Goal: Task Accomplishment & Management: Complete application form

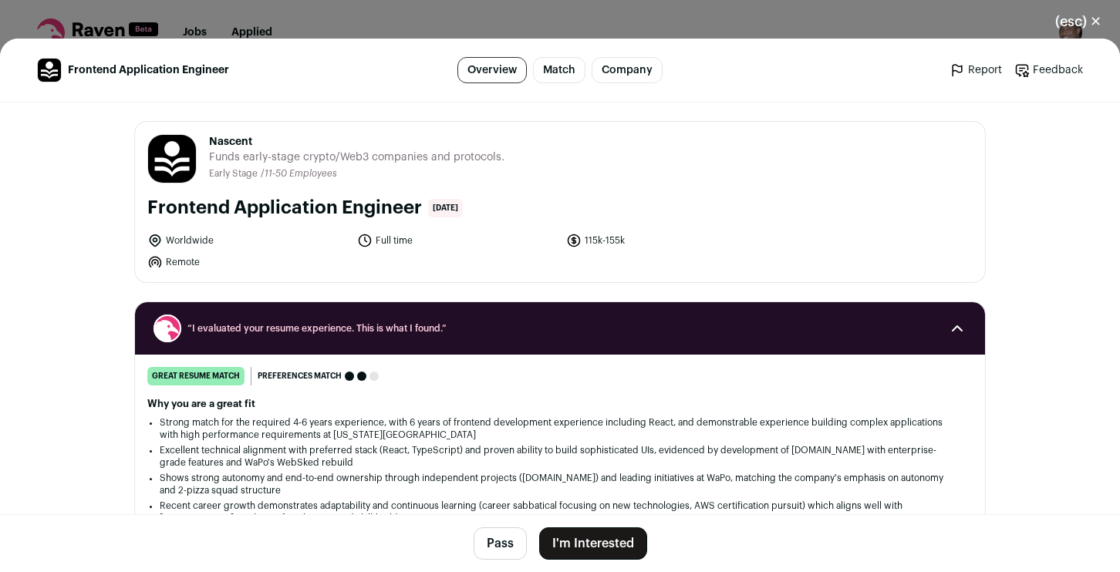
click at [618, 554] on button "I'm Interested" at bounding box center [593, 544] width 108 height 32
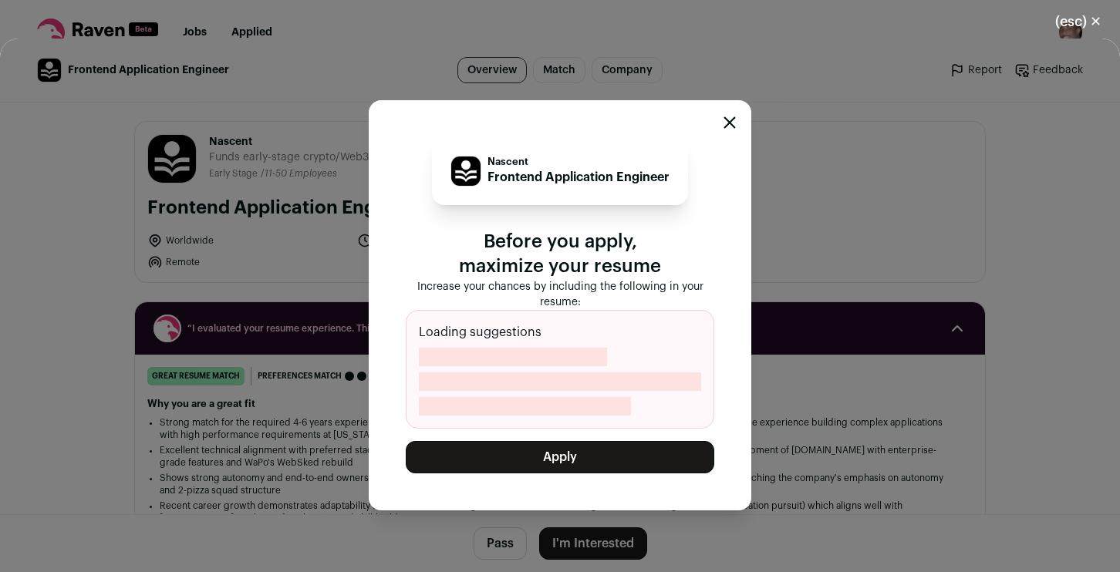
click at [599, 455] on button "Apply" at bounding box center [560, 457] width 309 height 32
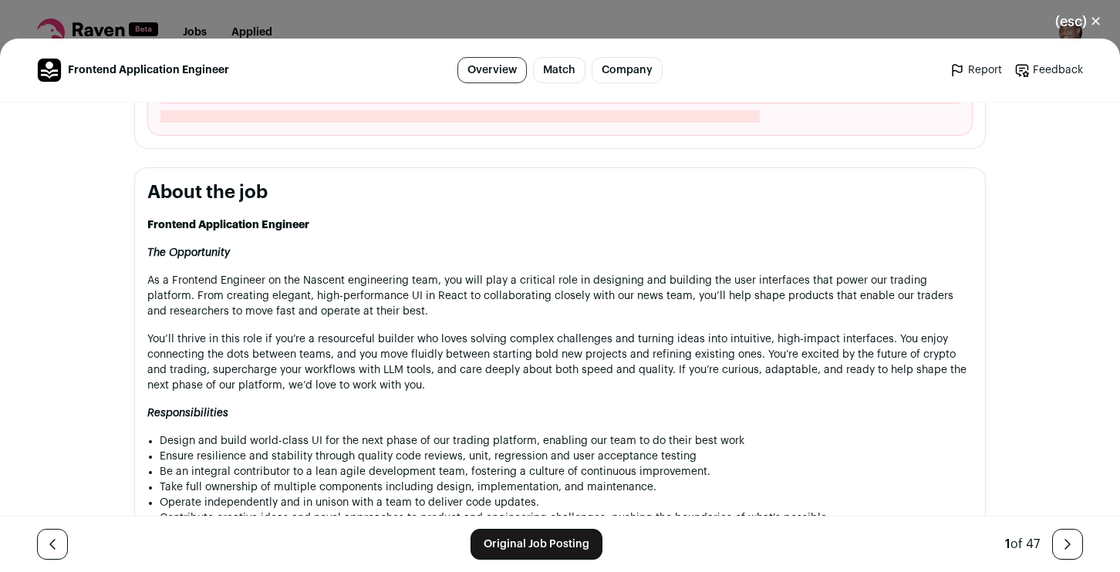
scroll to position [630, 0]
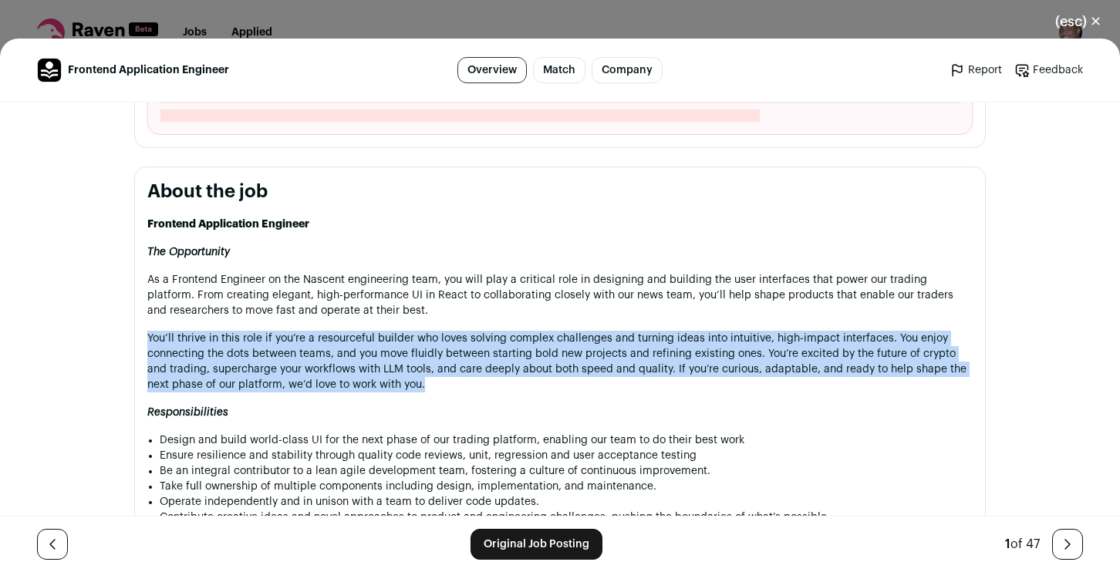
drag, startPoint x: 412, startPoint y: 386, endPoint x: 93, endPoint y: 322, distance: 324.9
click at [93, 322] on div "Frontend Application Engineer Overview Match Company Report Feedback Report Fee…" at bounding box center [560, 306] width 1120 height 534
copy div "As a Frontend Engineer on the Nascent engineering team, you will play a critica…"
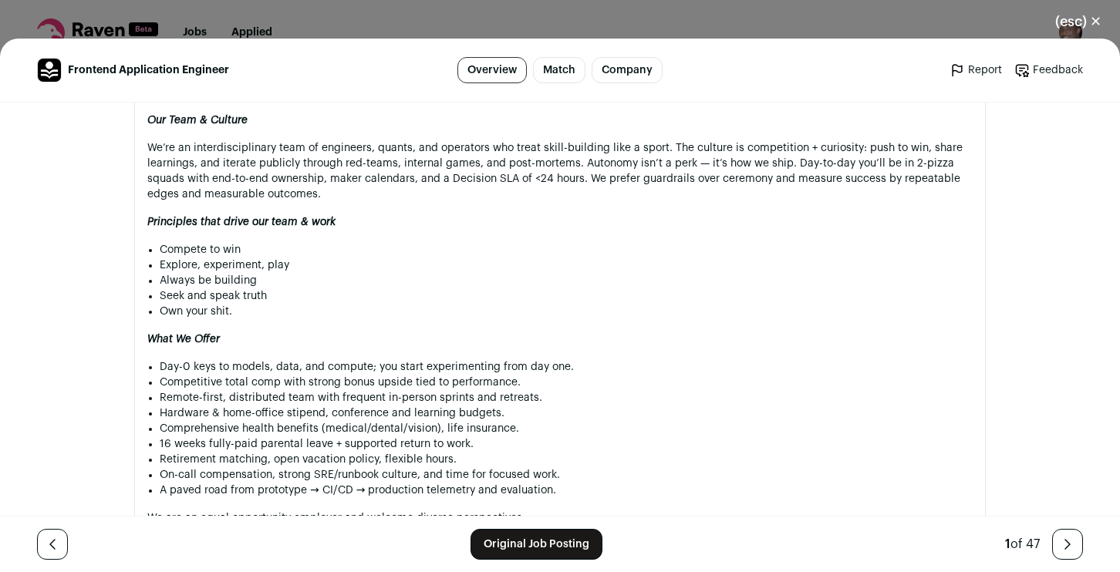
scroll to position [1418, 0]
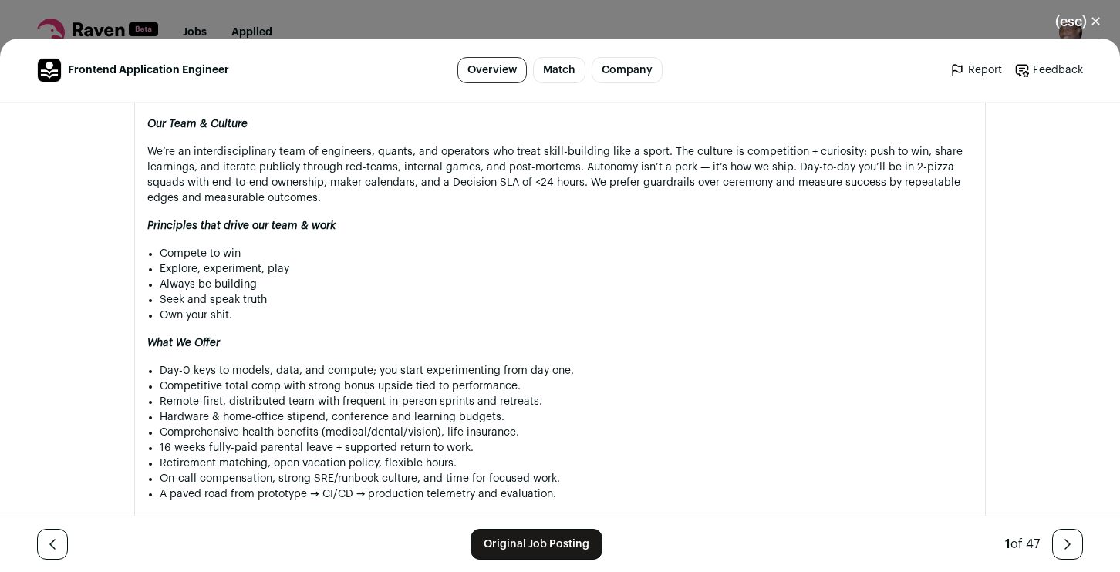
click at [1094, 13] on button "(esc) ✕" at bounding box center [1078, 22] width 83 height 34
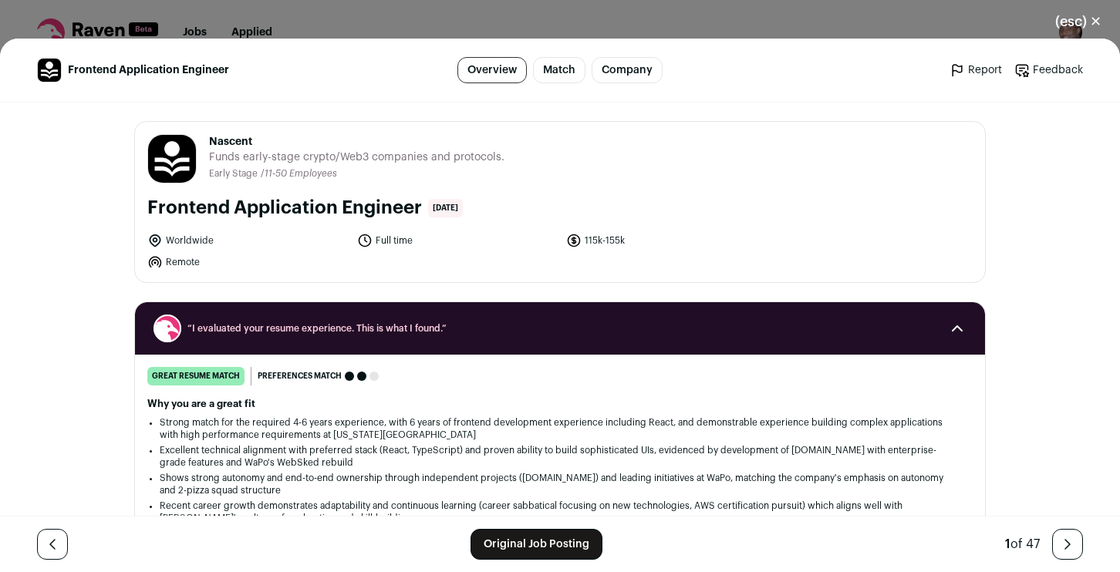
click at [59, 367] on div "Frontend Application Engineer Overview Match Company Report Feedback Report Fee…" at bounding box center [560, 306] width 1120 height 534
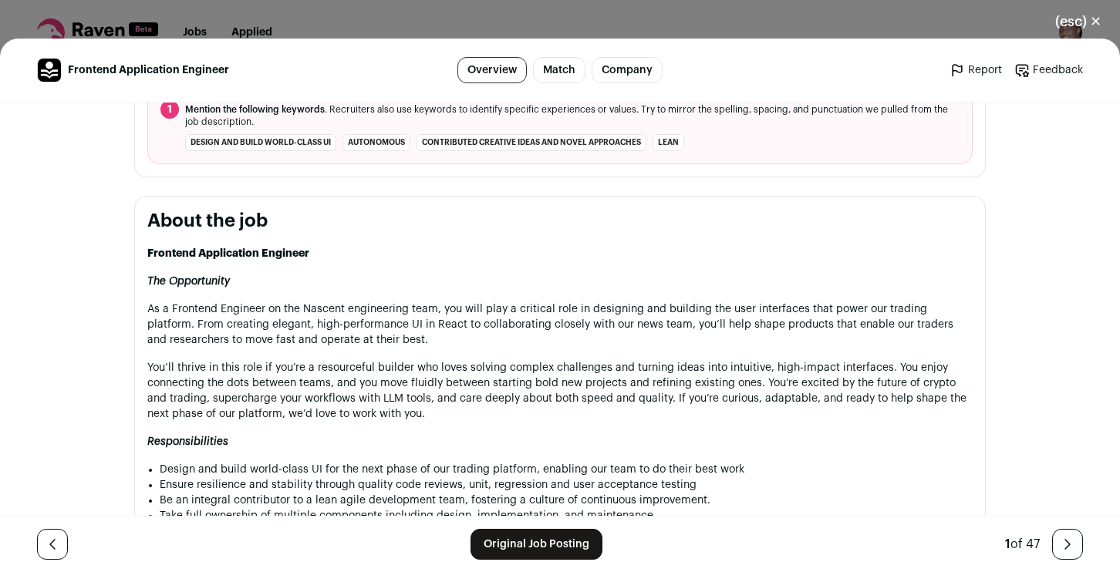
scroll to position [585, 0]
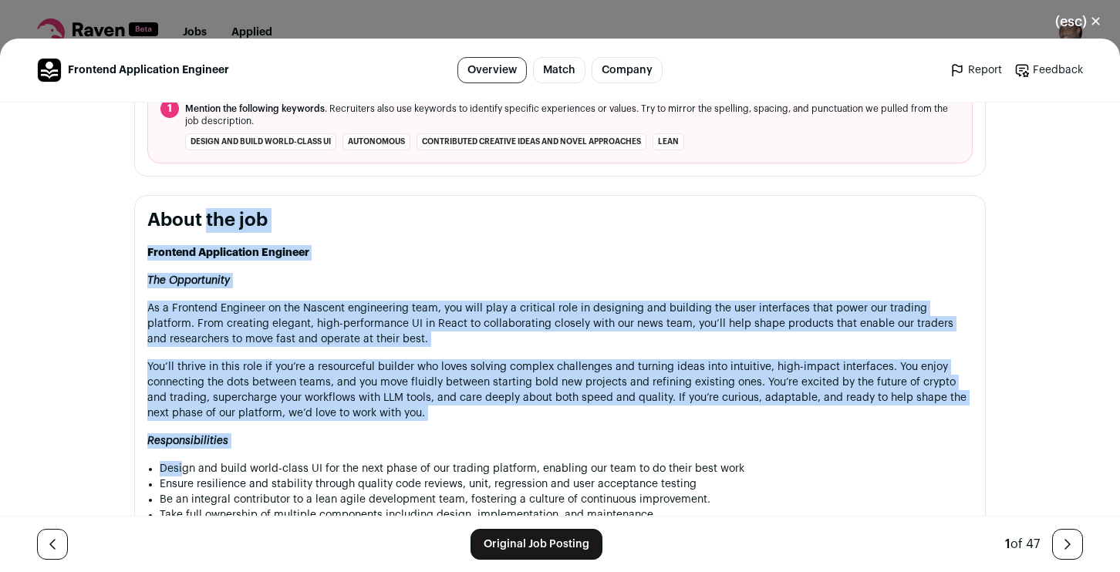
drag, startPoint x: 155, startPoint y: 226, endPoint x: 183, endPoint y: 467, distance: 243.0
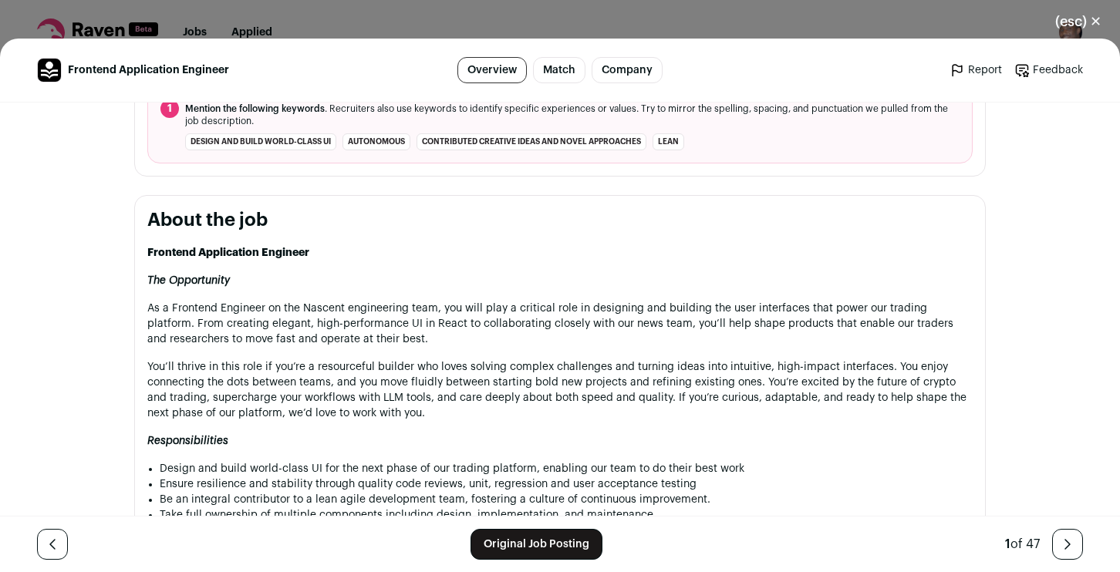
click at [150, 248] on strong "Frontend Application Engineer" at bounding box center [228, 253] width 162 height 11
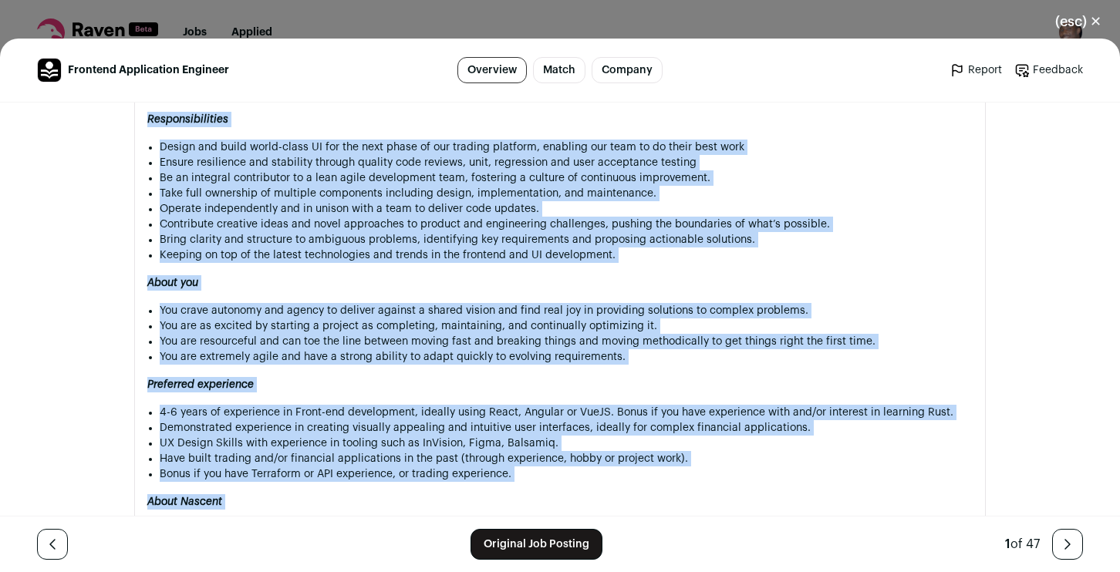
drag, startPoint x: 149, startPoint y: 224, endPoint x: 201, endPoint y: 522, distance: 302.3
click at [201, 522] on div "Frontend Application Engineer Overview Match Company Report Feedback Report Fee…" at bounding box center [560, 306] width 1120 height 534
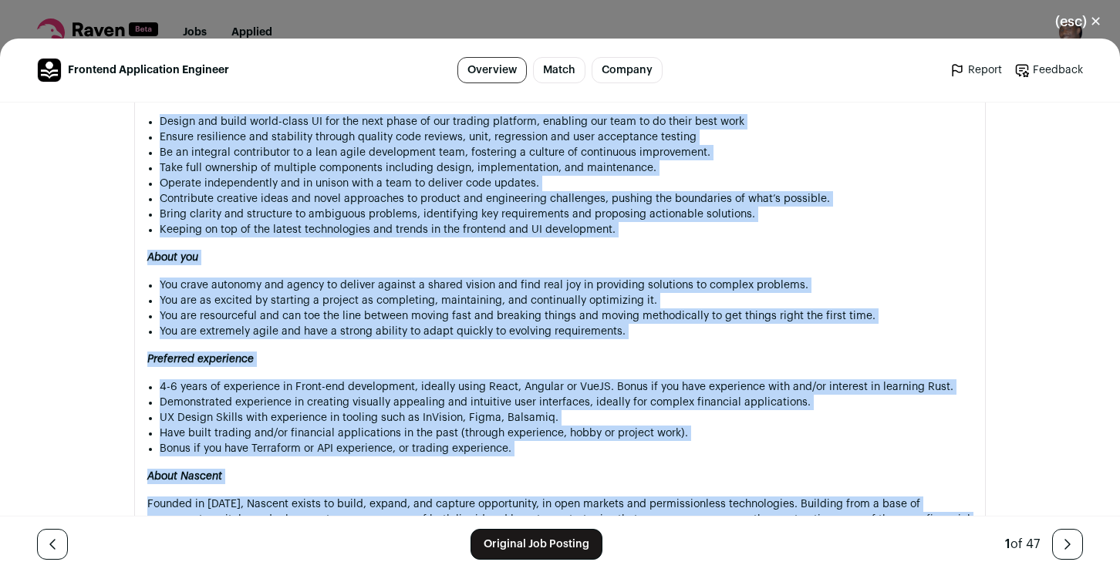
click at [416, 405] on li "Demonstrated experience in creating visually appealing and intuitive user inter…" at bounding box center [566, 402] width 813 height 15
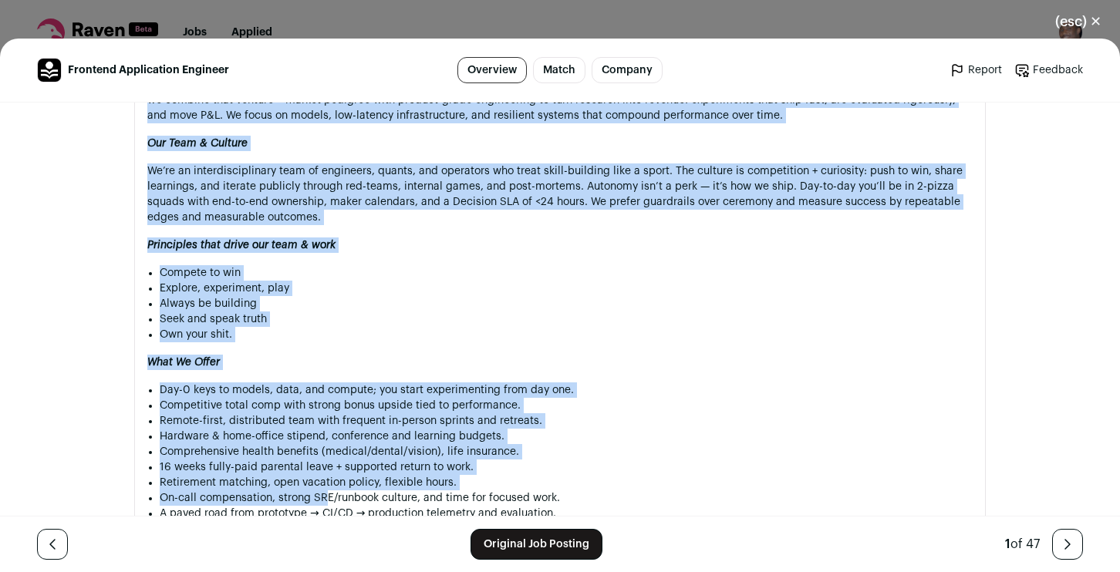
scroll to position [1398, 0]
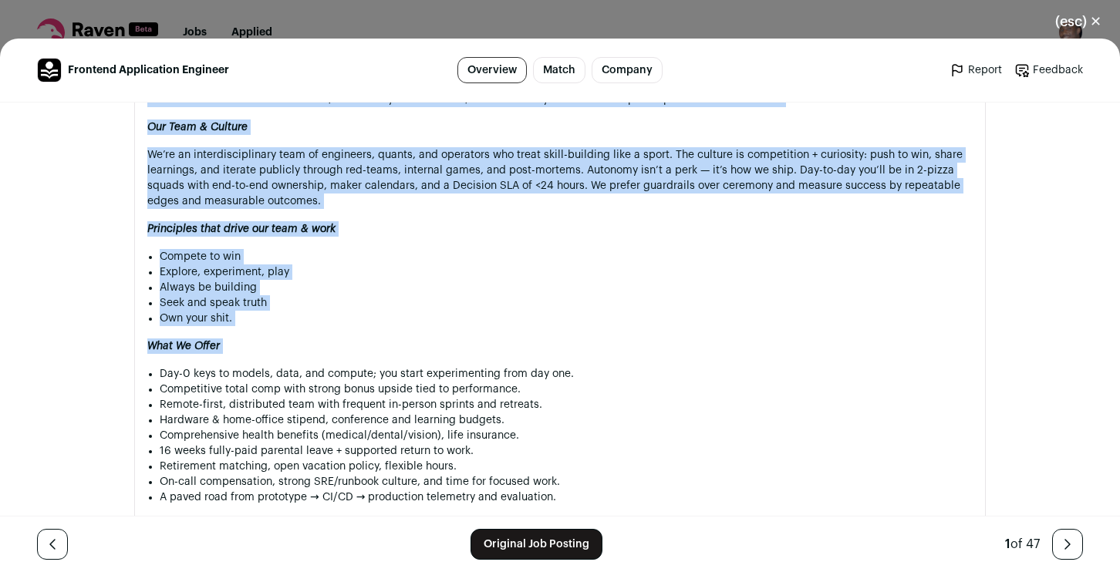
drag, startPoint x: 150, startPoint y: 184, endPoint x: 359, endPoint y: 494, distance: 373.9
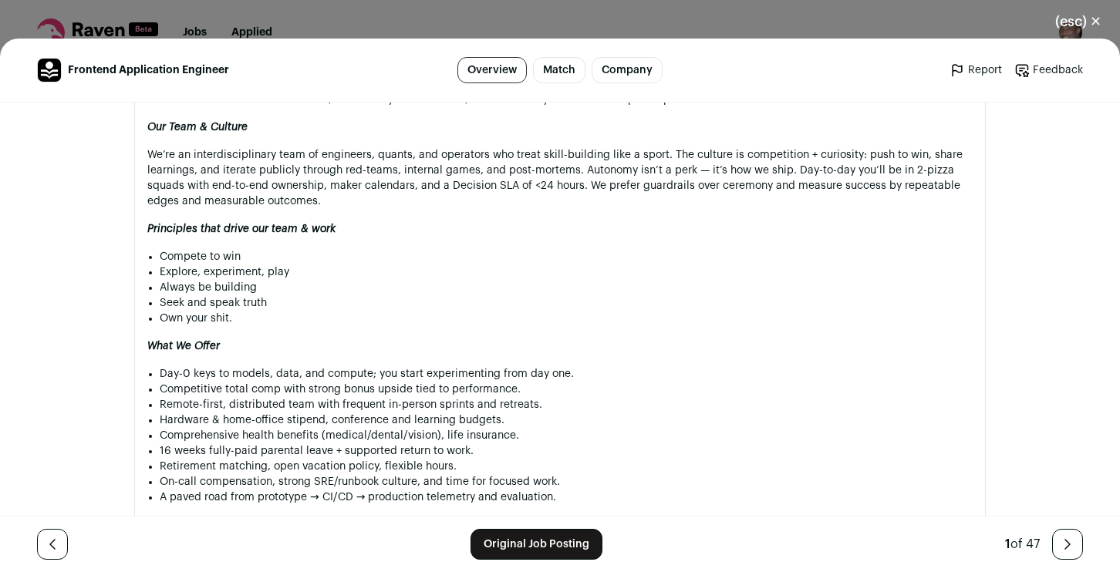
click at [354, 522] on footer "Original Job Posting 1 of 47" at bounding box center [560, 544] width 1120 height 56
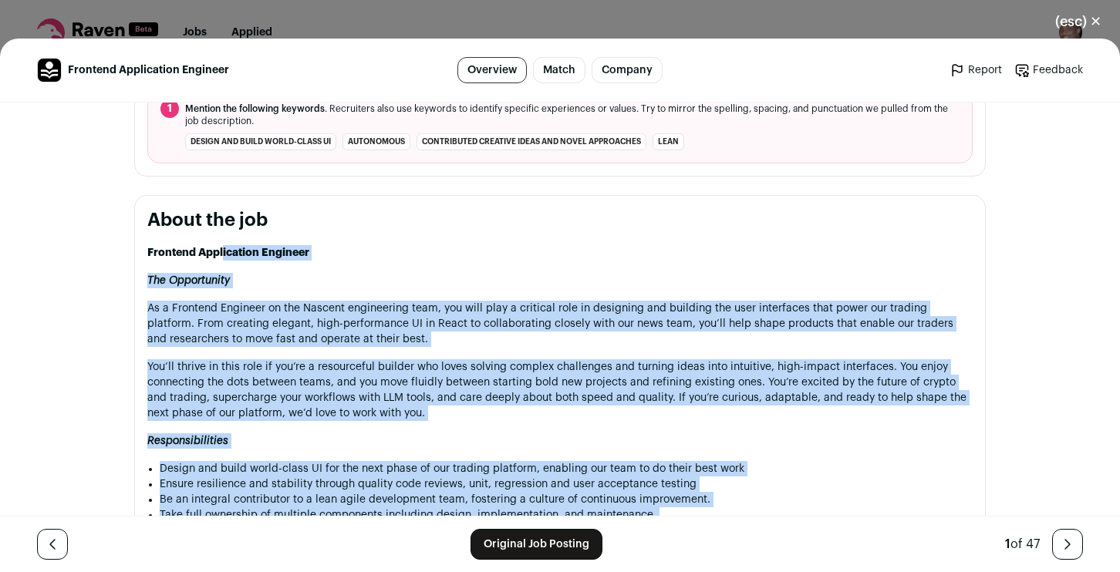
scroll to position [552, 0]
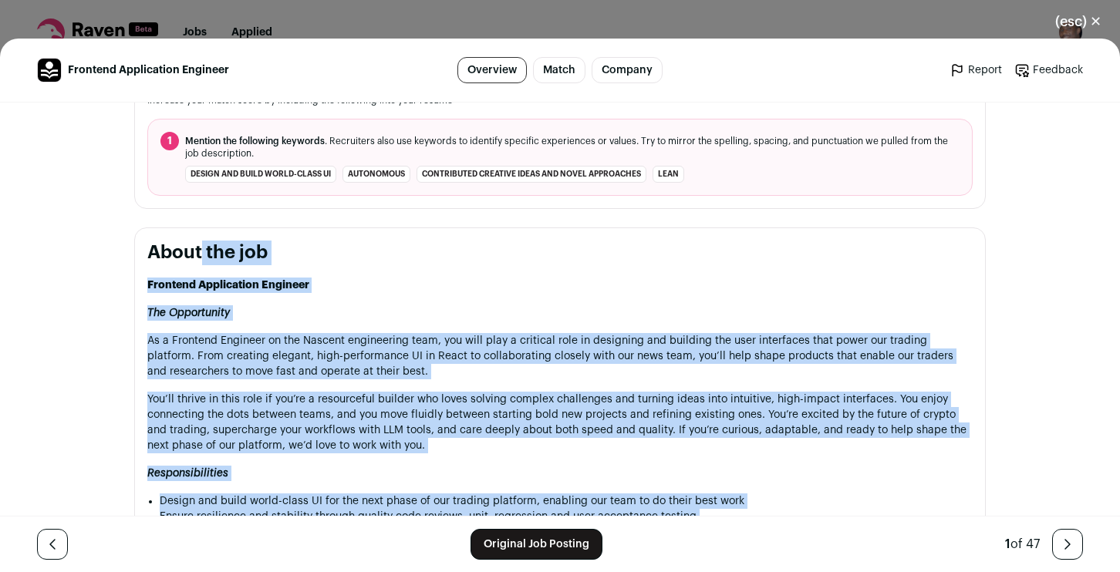
drag, startPoint x: 529, startPoint y: 246, endPoint x: 150, endPoint y: 251, distance: 378.7
copy section "Lorem ips dol Sitametc Adipiscinge Seddoeiu Tem Incididuntu La e Dolorema Aliqu…"
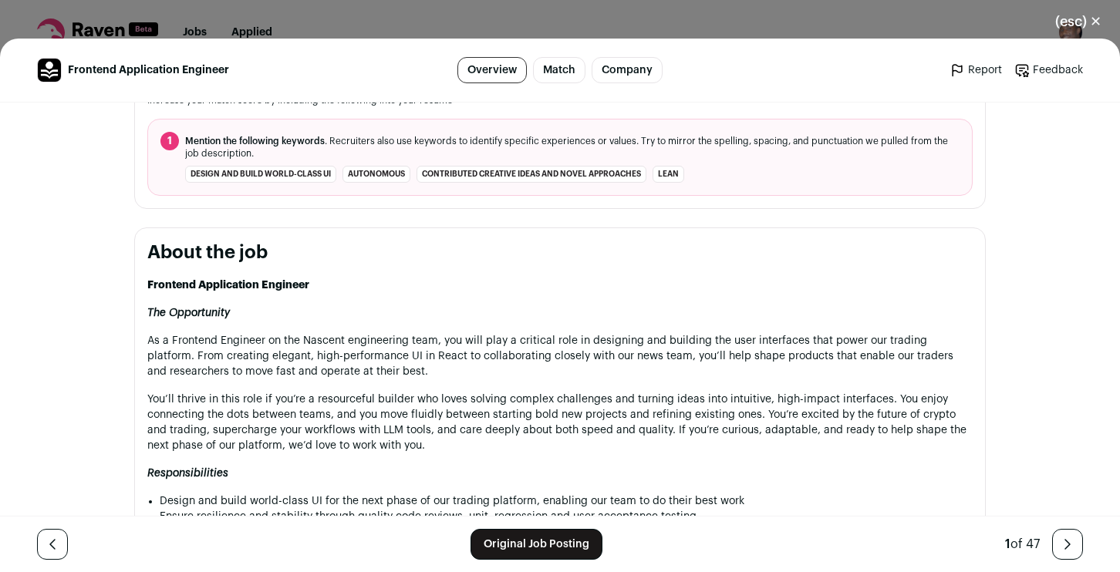
click at [373, 10] on div "(esc) ✕ Frontend Application Engineer Overview Match Company Report Feedback Re…" at bounding box center [560, 286] width 1120 height 572
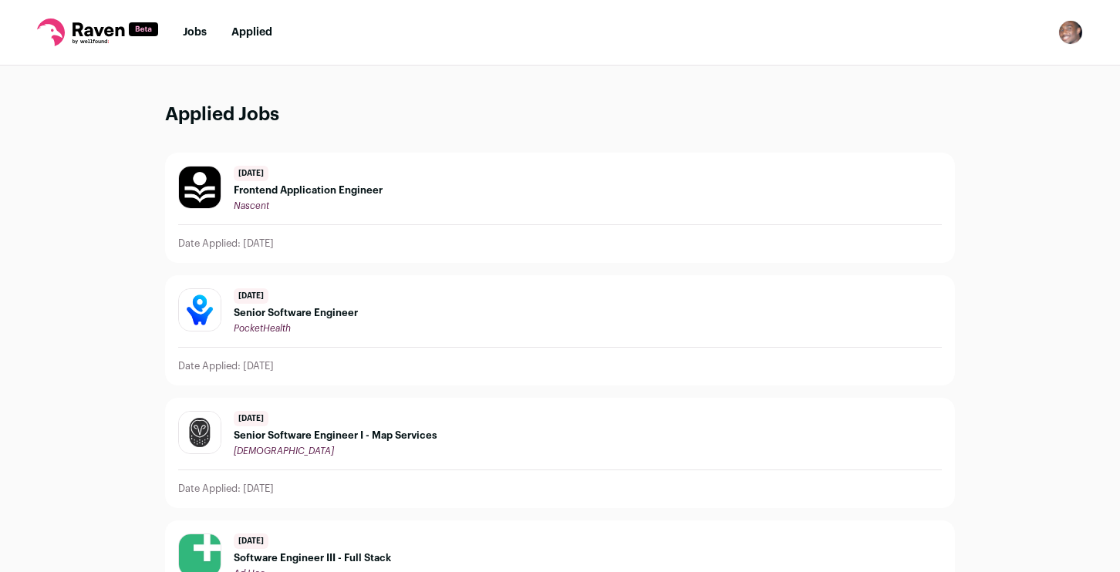
click at [197, 29] on link "Jobs" at bounding box center [195, 32] width 24 height 11
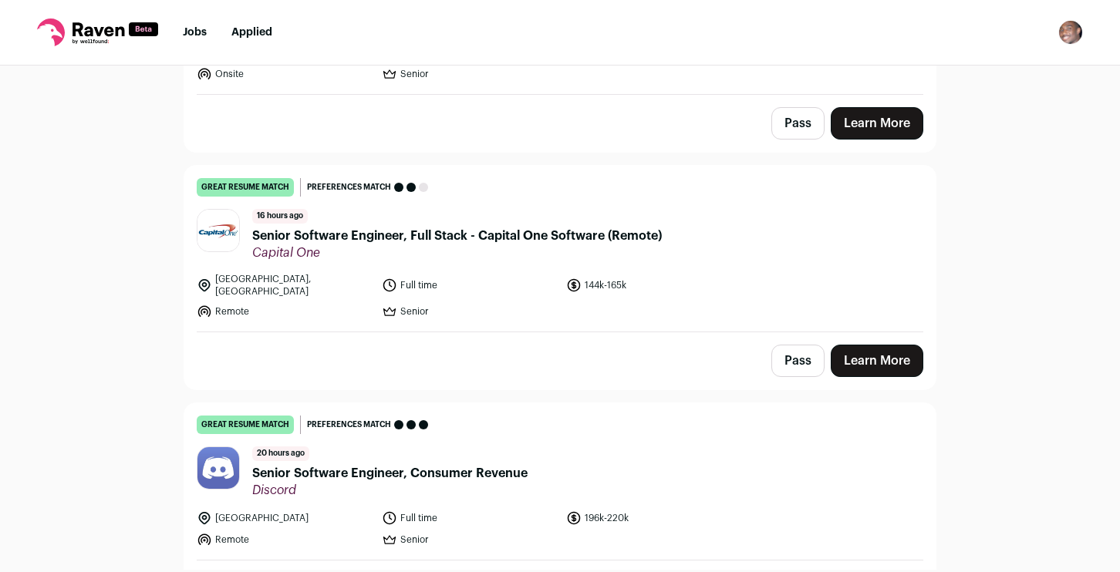
scroll to position [336, 0]
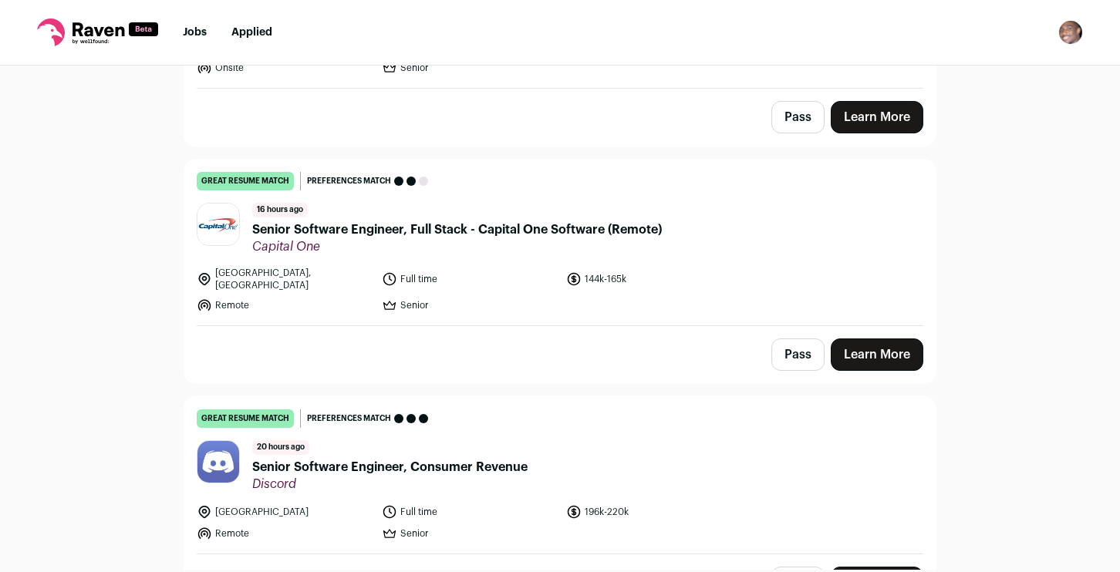
click at [636, 221] on span "Senior Software Engineer, Full Stack - Capital One Software (Remote)" at bounding box center [457, 230] width 410 height 19
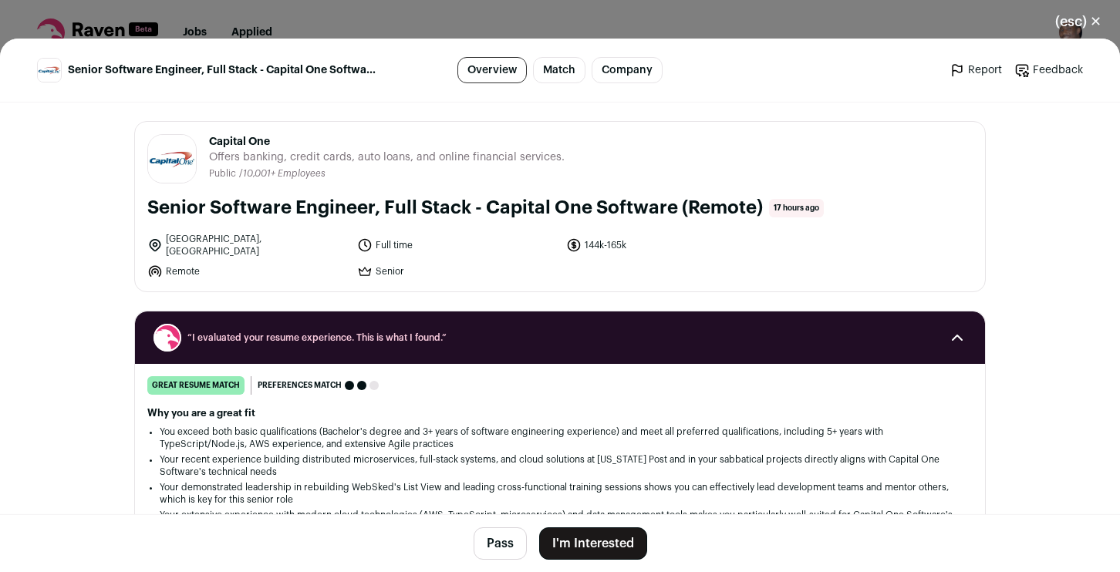
click at [615, 544] on button "I'm Interested" at bounding box center [593, 544] width 108 height 32
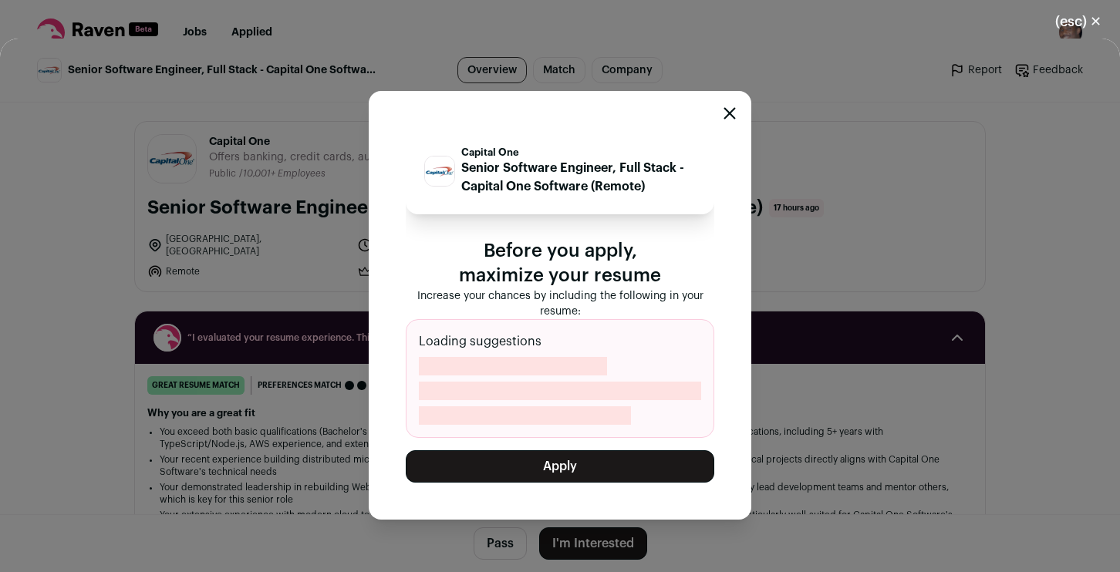
click at [596, 467] on button "Apply" at bounding box center [560, 466] width 309 height 32
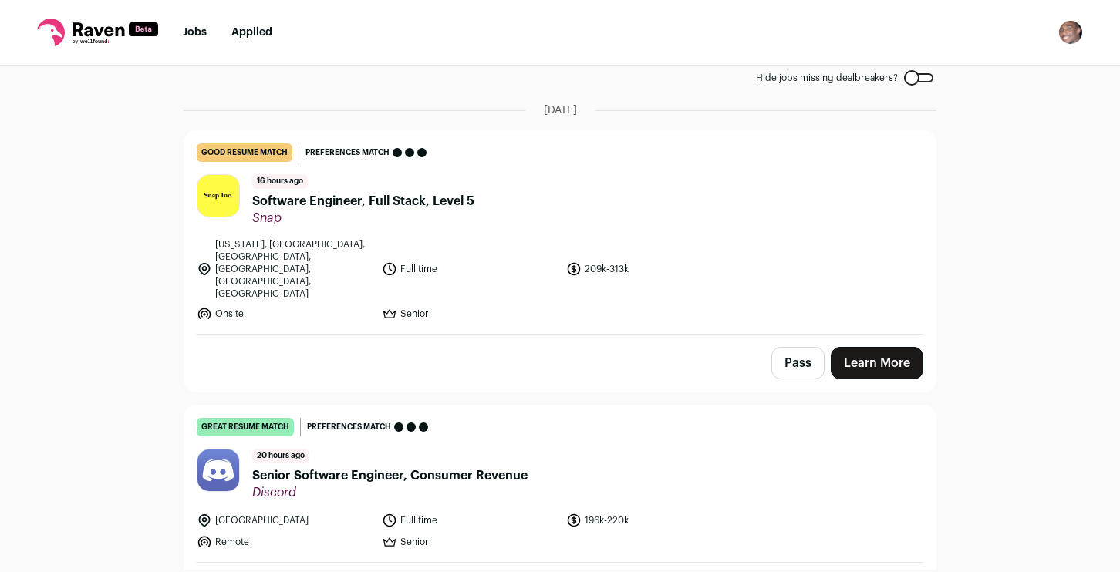
scroll to position [0, 0]
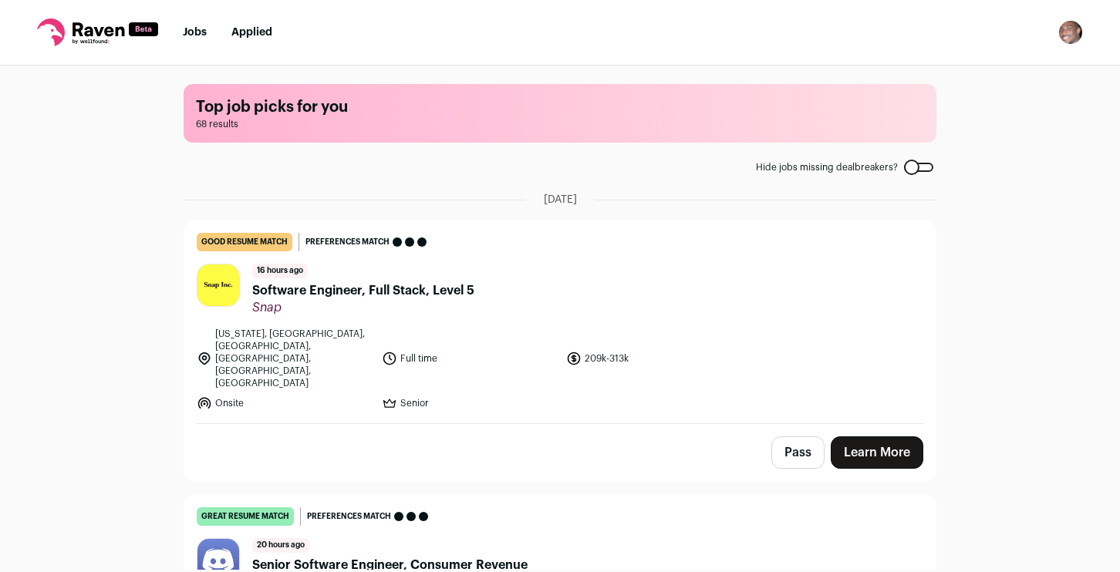
click at [255, 32] on link "Applied" at bounding box center [251, 32] width 41 height 11
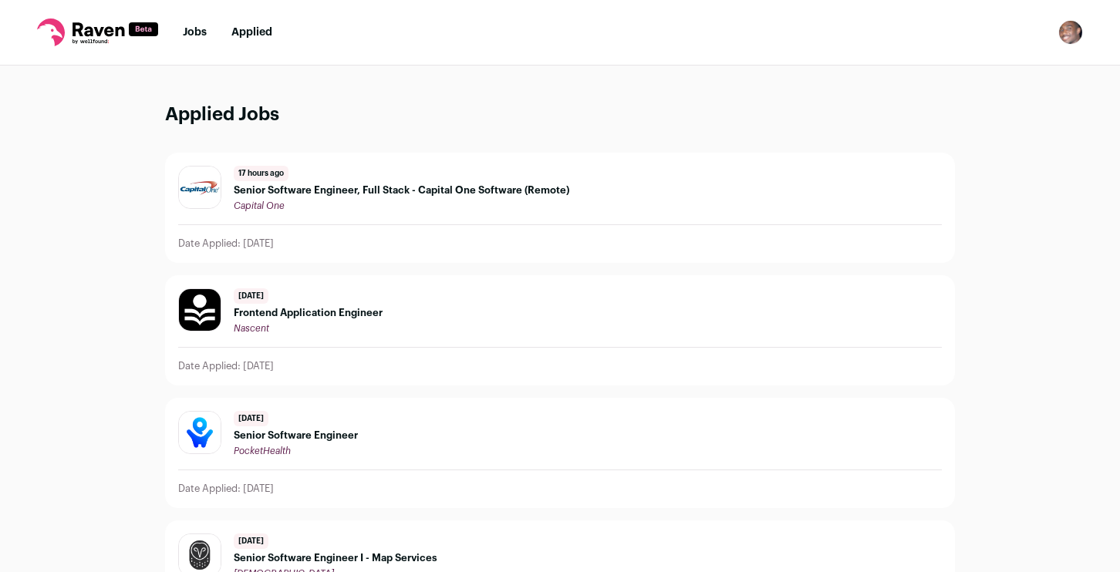
click at [270, 192] on span "Senior Software Engineer, Full Stack - Capital One Software (Remote)" at bounding box center [402, 190] width 336 height 12
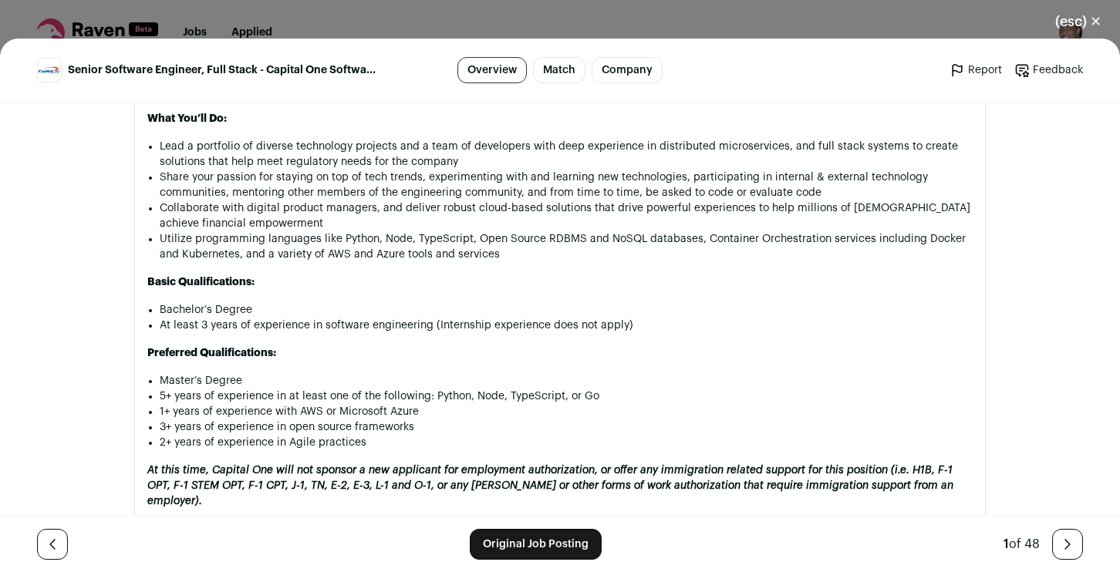
scroll to position [1025, 0]
